Goal: Task Accomplishment & Management: Manage account settings

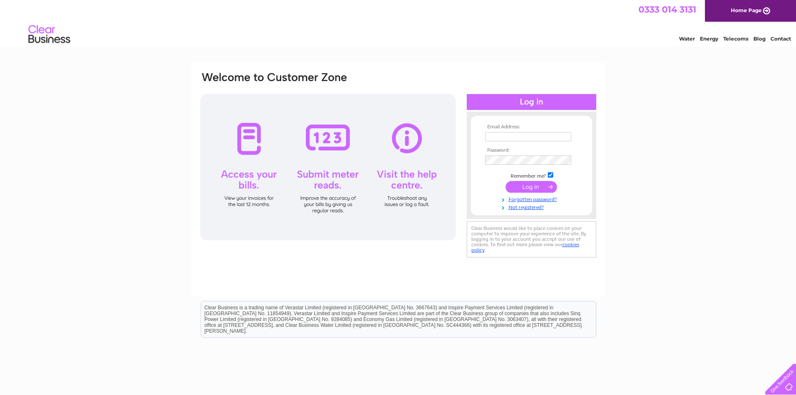
type input "stephen@jsmart.co.uk"
click at [531, 185] on input "submit" at bounding box center [530, 187] width 51 height 12
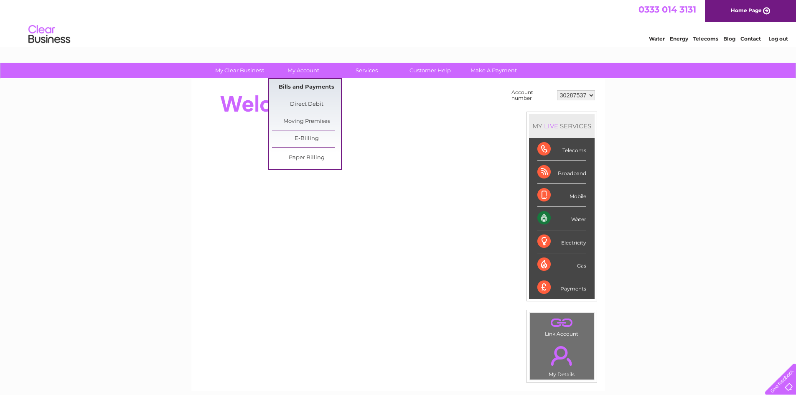
click at [312, 83] on link "Bills and Payments" at bounding box center [306, 87] width 69 height 17
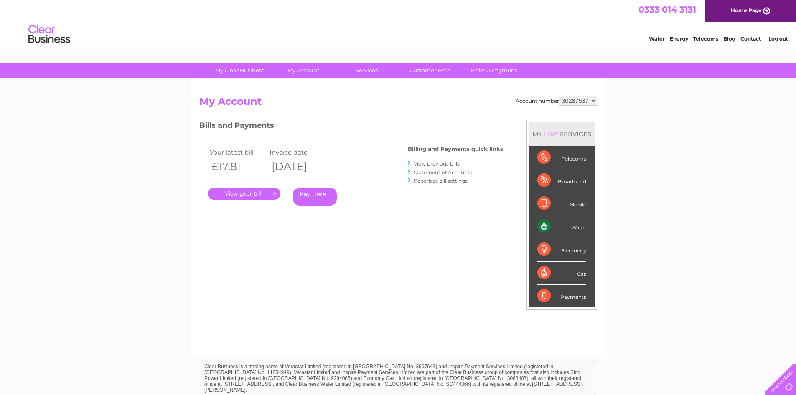
click at [261, 194] on link "." at bounding box center [244, 194] width 73 height 12
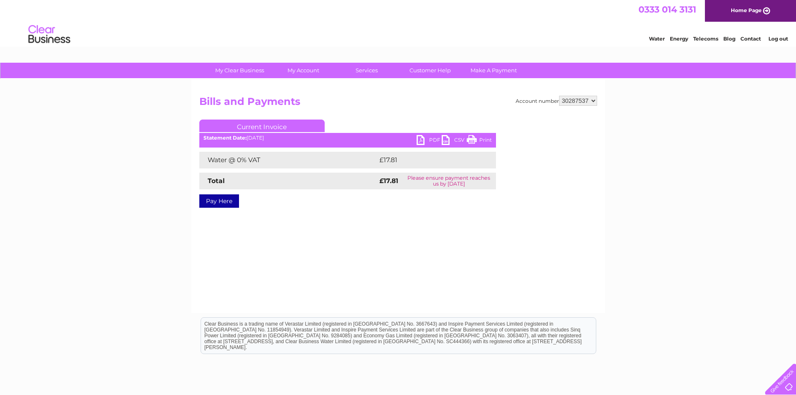
click at [423, 140] on link "PDF" at bounding box center [428, 141] width 25 height 12
